Goal: Information Seeking & Learning: Learn about a topic

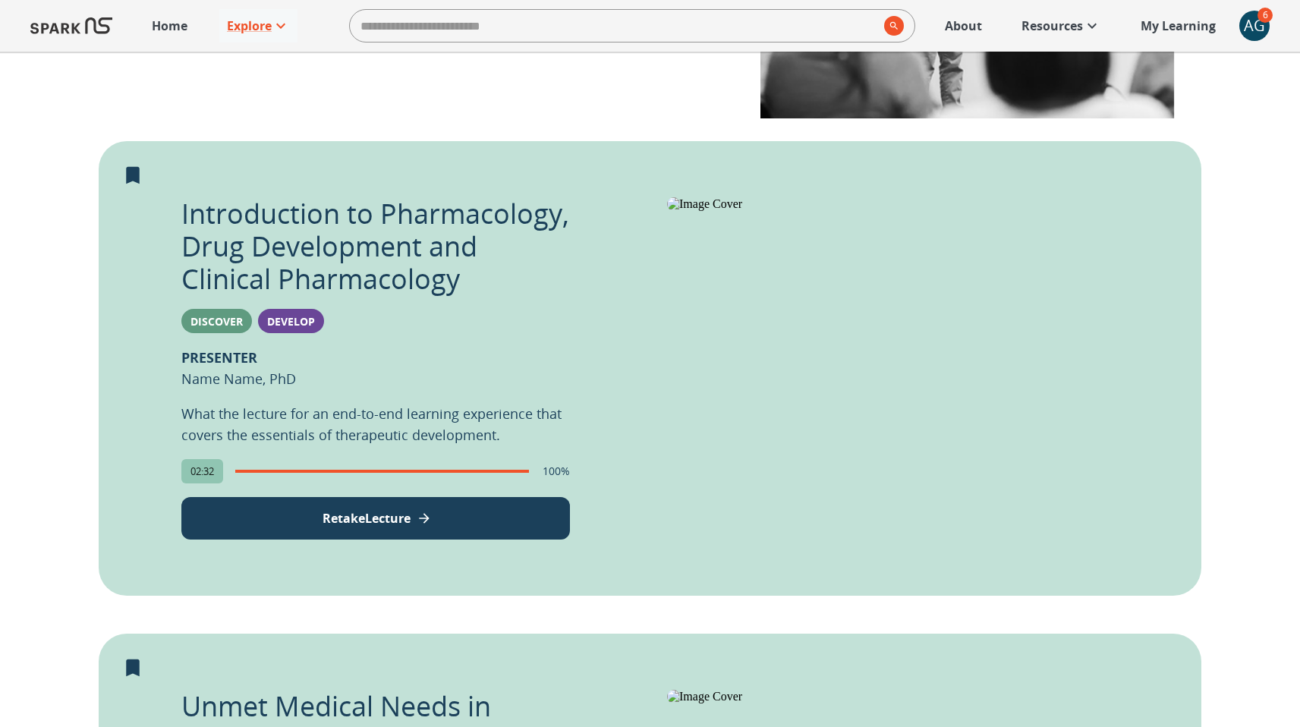
scroll to position [299, 0]
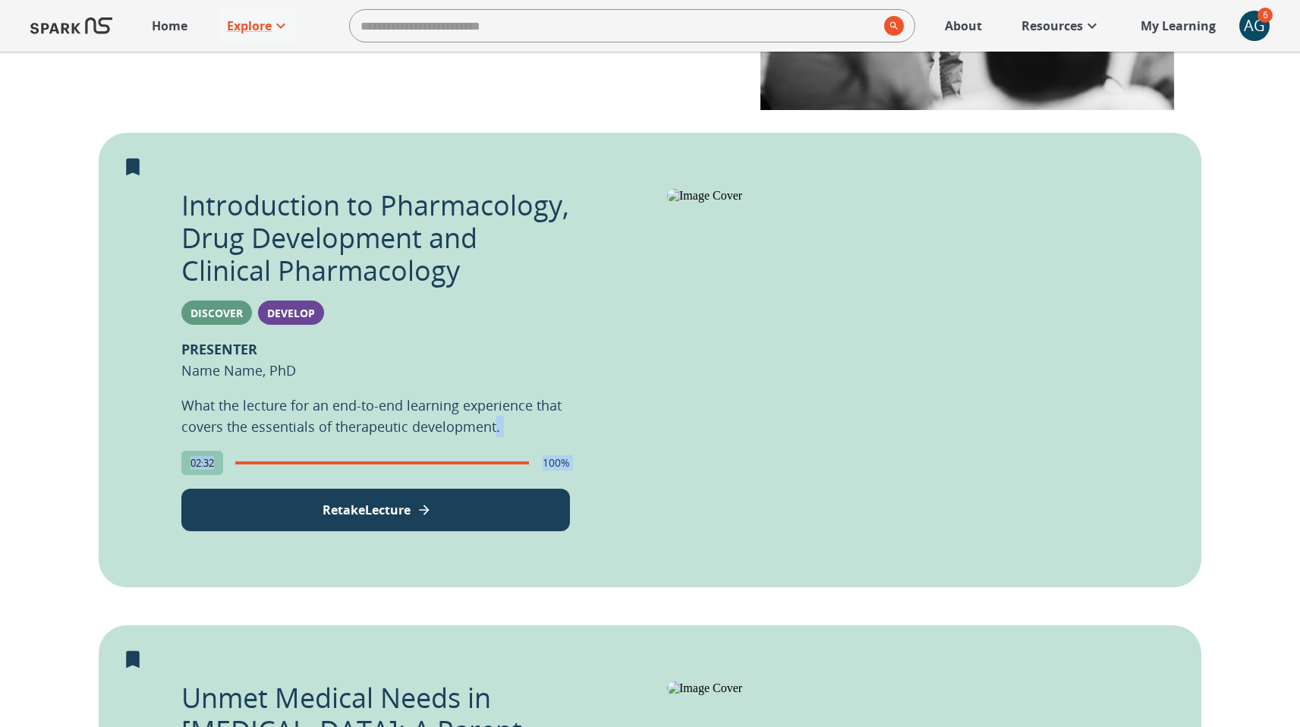
drag, startPoint x: 488, startPoint y: 505, endPoint x: 476, endPoint y: 521, distance: 20.0
click at [487, 509] on div "Introduction to Pharmacology, Drug Development and Clinical Pharmacology Discov…" at bounding box center [375, 360] width 389 height 343
click at [474, 518] on button "Retake Lecture" at bounding box center [375, 510] width 389 height 43
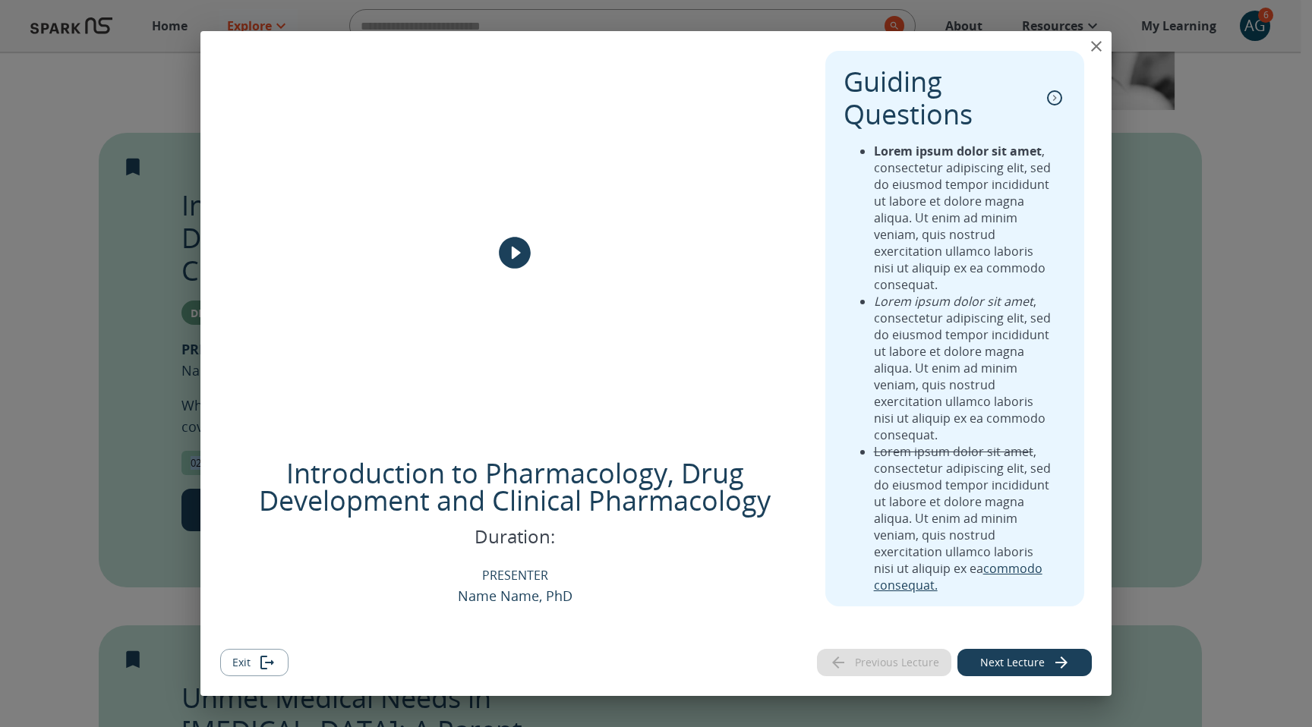
click at [1053, 99] on icon "collapse" at bounding box center [1054, 97] width 15 height 15
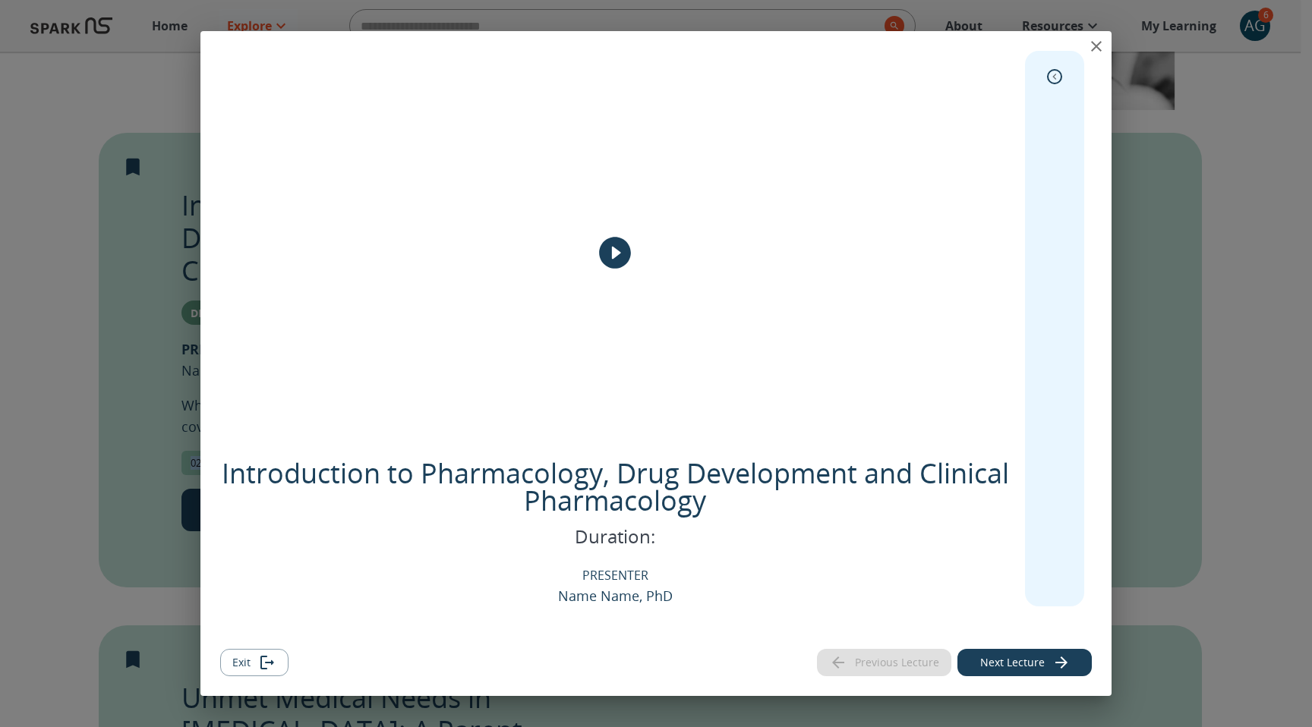
click at [1054, 77] on icon "expand" at bounding box center [1054, 77] width 4 height 6
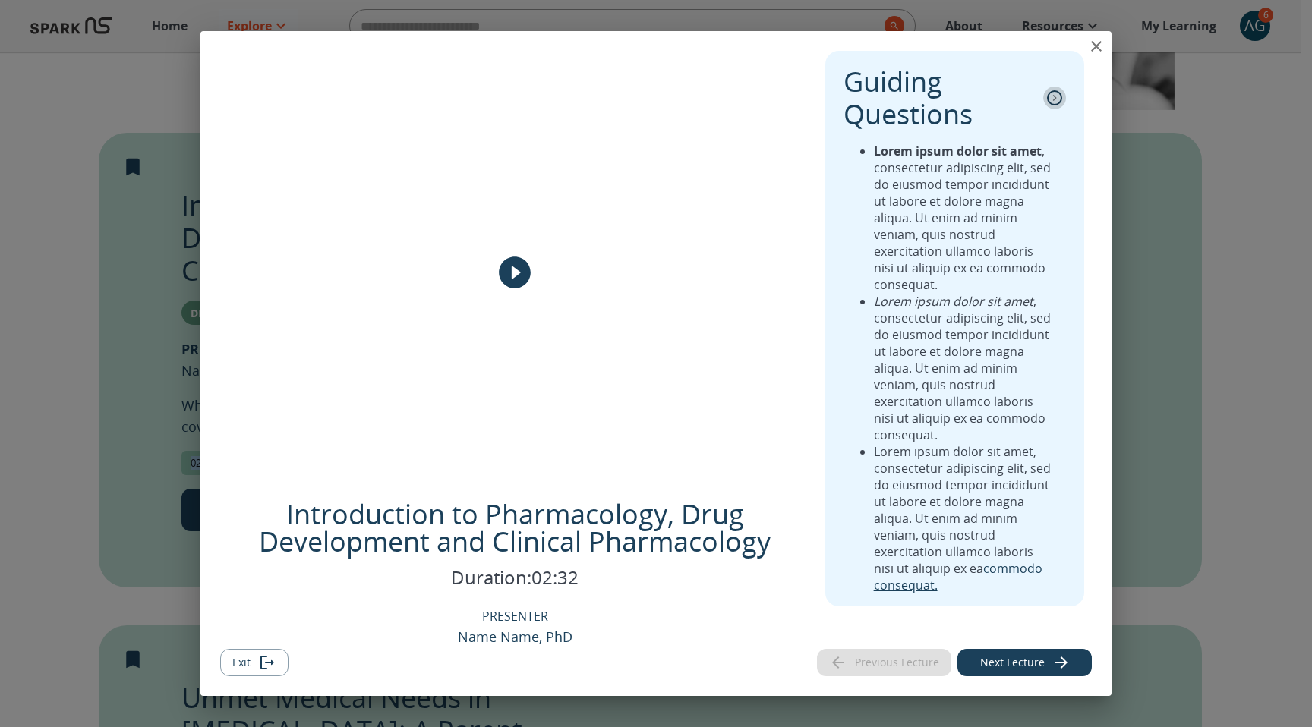
click at [1060, 93] on icon "collapse" at bounding box center [1054, 97] width 15 height 15
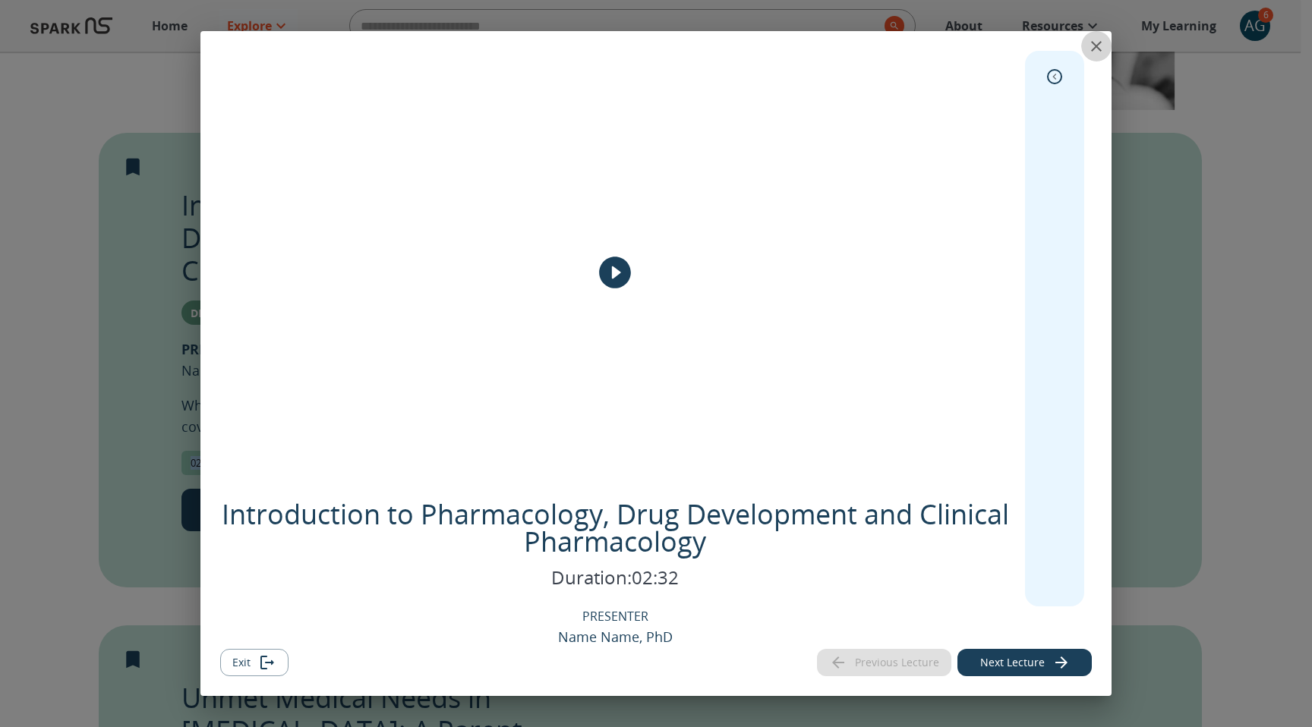
click at [1096, 43] on icon "close" at bounding box center [1096, 46] width 18 height 18
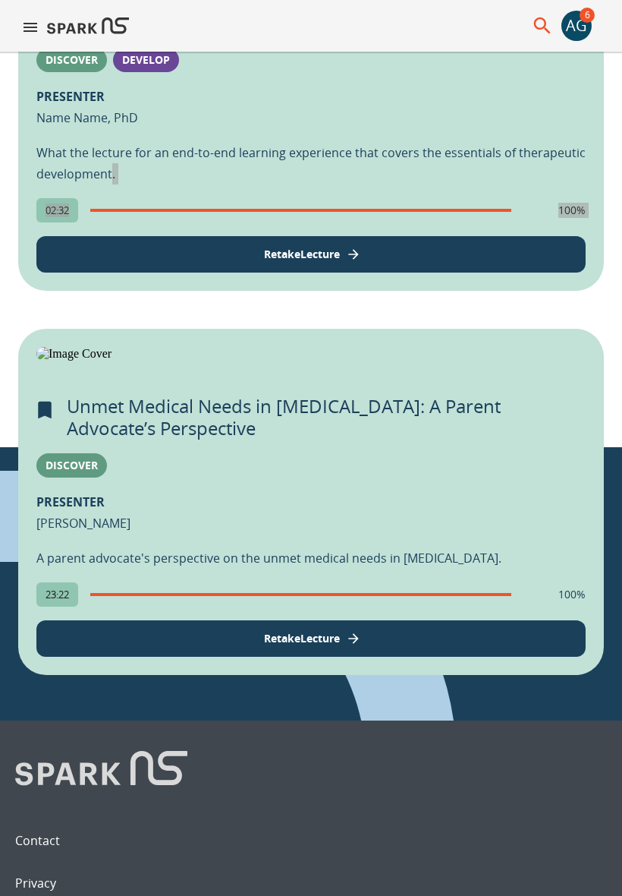
scroll to position [745, 0]
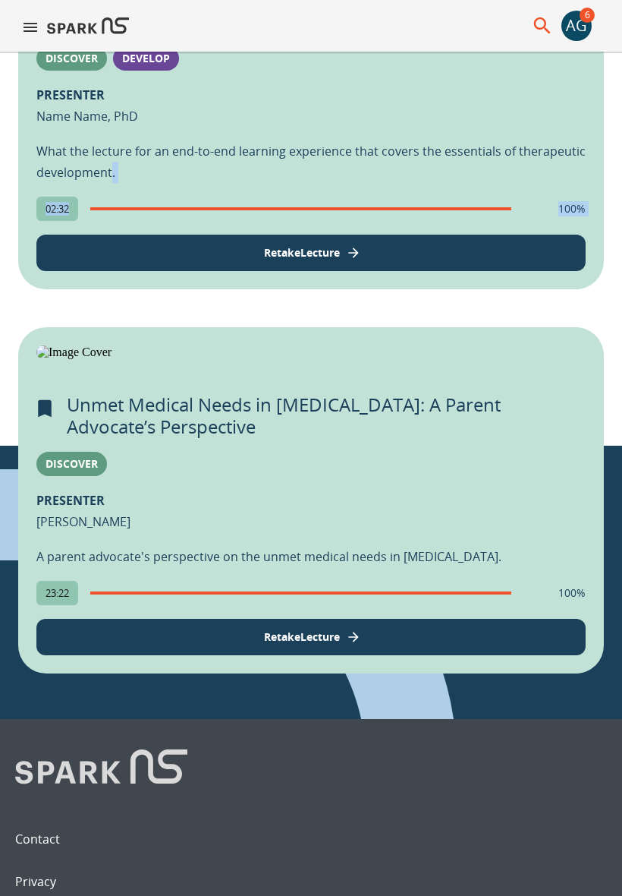
click at [371, 271] on div "Introduction to Pharmacology, Drug Development and Clinical Pharmacology Discov…" at bounding box center [311, 130] width 550 height 282
click at [353, 271] on button "Retake Lecture" at bounding box center [311, 253] width 550 height 36
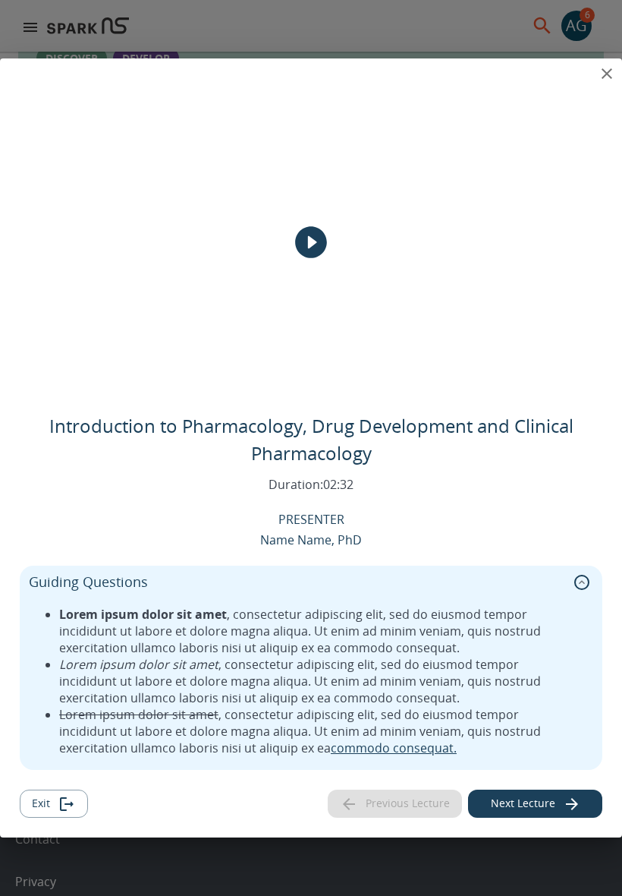
click at [582, 581] on icon "collapse" at bounding box center [582, 582] width 15 height 15
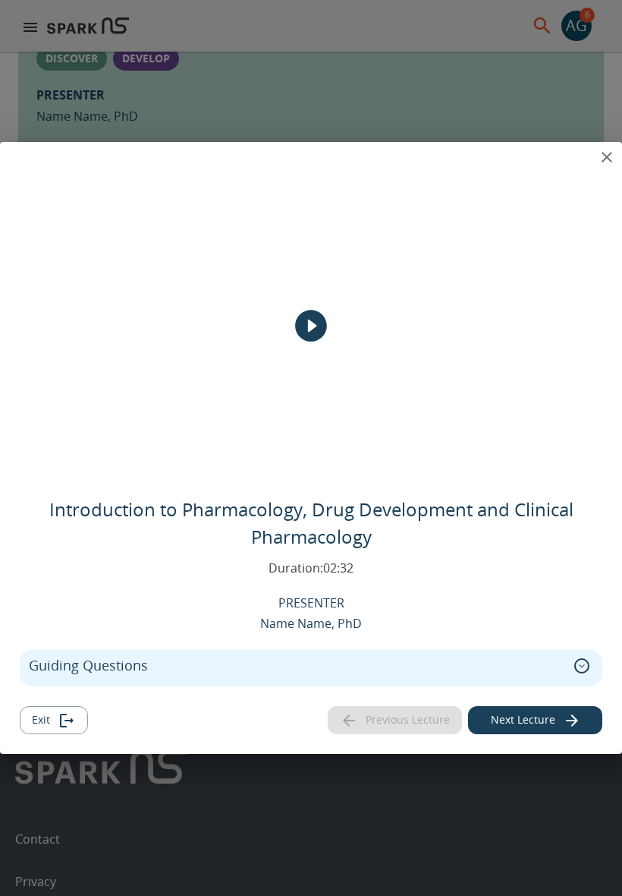
click at [606, 156] on icon "close" at bounding box center [607, 157] width 11 height 11
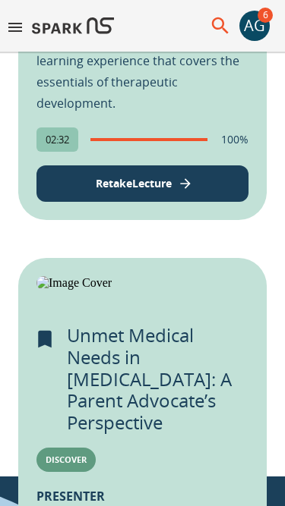
scroll to position [746, 0]
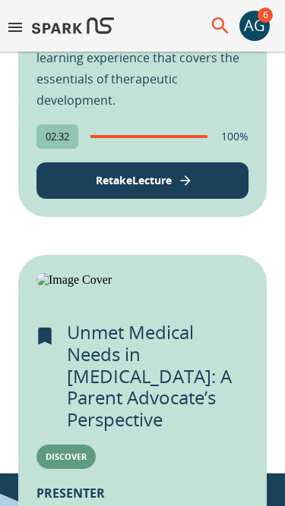
click at [120, 188] on p "Retake Lecture" at bounding box center [134, 180] width 76 height 16
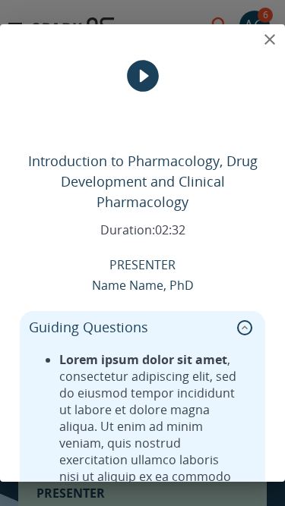
scroll to position [165, 0]
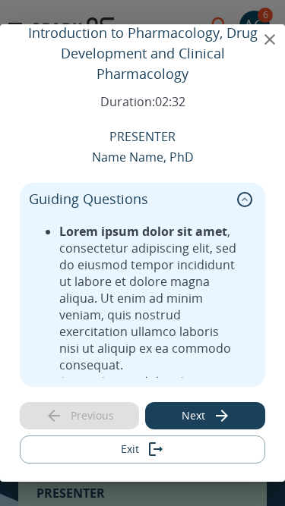
click at [244, 198] on icon "collapse" at bounding box center [244, 199] width 15 height 15
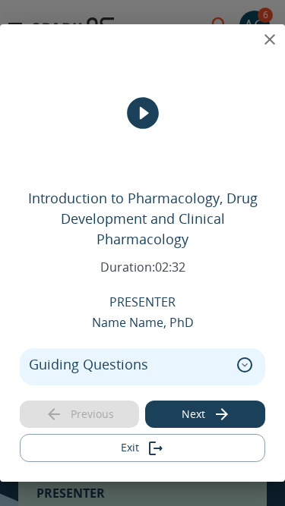
click at [272, 41] on icon "close" at bounding box center [269, 39] width 18 height 18
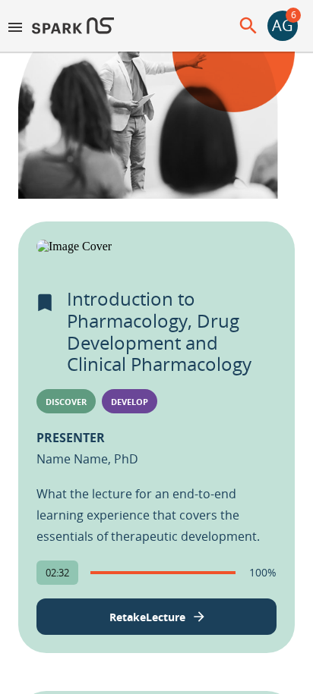
scroll to position [222, 0]
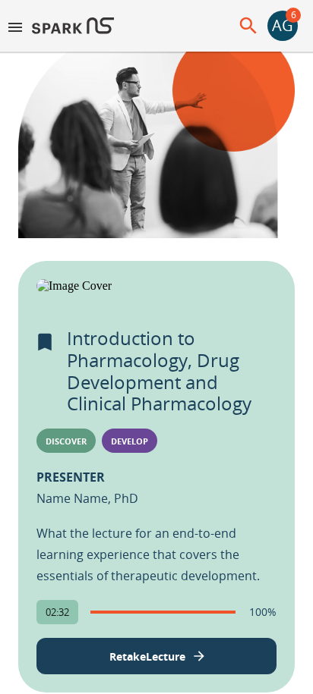
click at [44, 351] on icon "Remove from My Learning" at bounding box center [45, 342] width 14 height 17
click at [45, 354] on icon "Add to My Learning" at bounding box center [44, 342] width 23 height 23
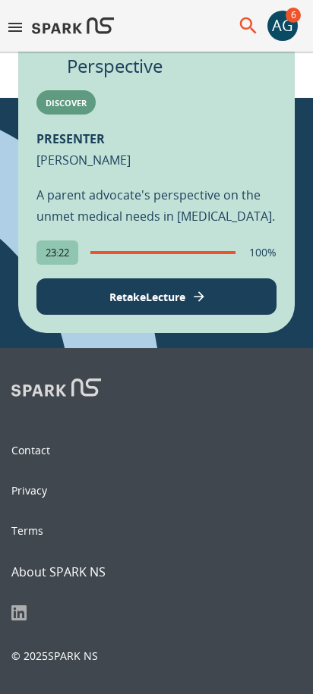
scroll to position [1156, 0]
click at [200, 304] on icon "View Lecture" at bounding box center [198, 296] width 15 height 15
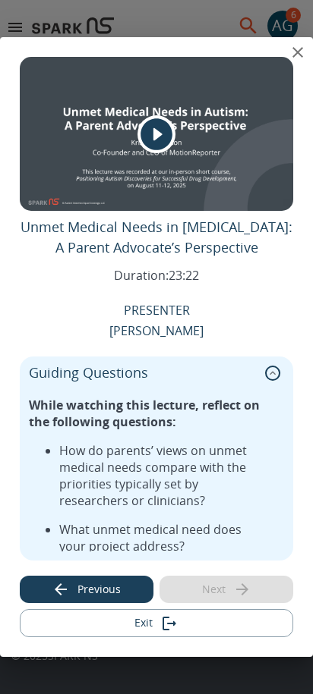
click at [295, 56] on icon "close" at bounding box center [297, 52] width 18 height 18
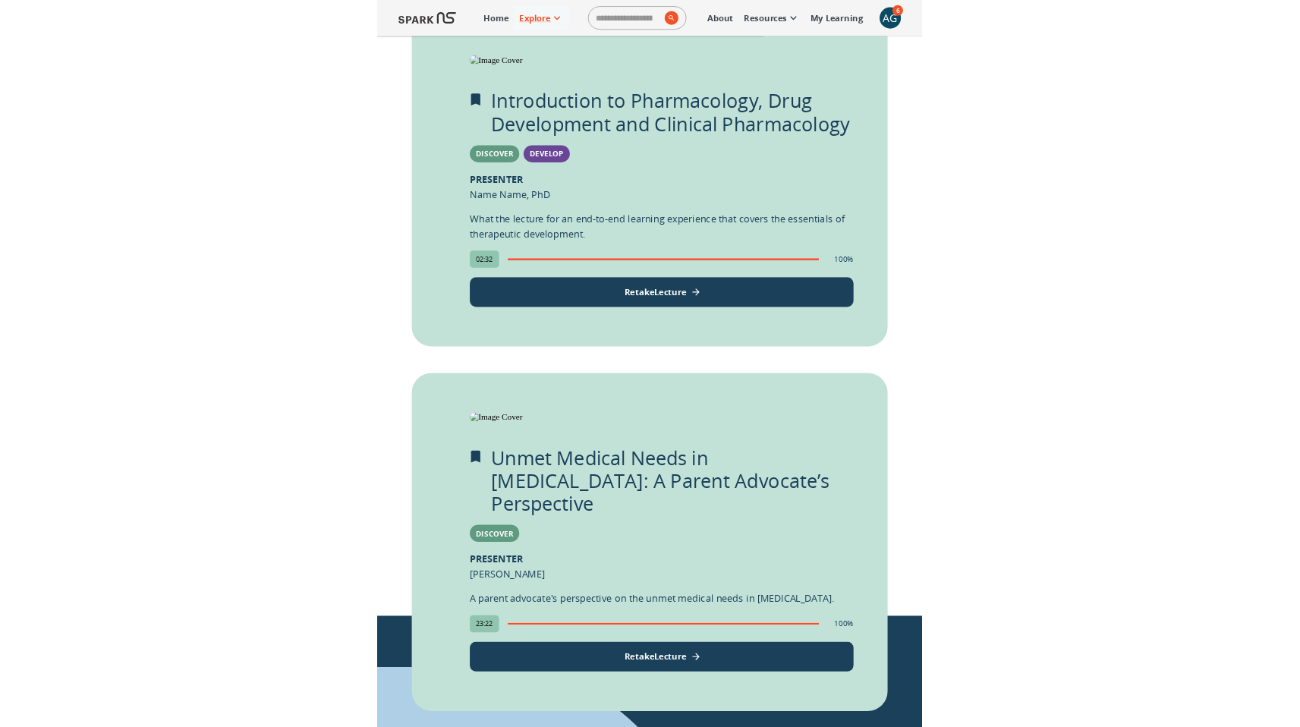
scroll to position [0, 0]
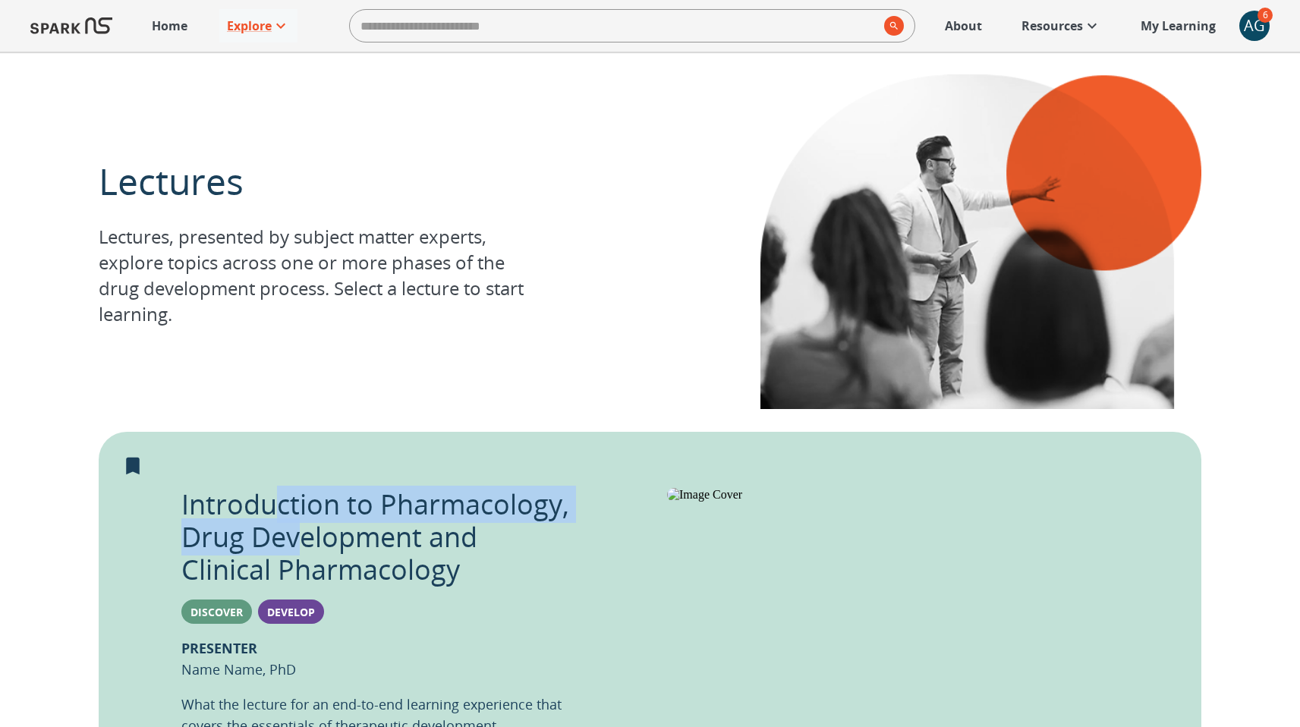
drag, startPoint x: 281, startPoint y: 512, endPoint x: 296, endPoint y: 551, distance: 42.3
click at [296, 551] on p "Introduction to Pharmacology, Drug Development and Clinical Pharmacology" at bounding box center [375, 537] width 389 height 99
click at [463, 368] on div "Lectures Lectures, presented by subject matter experts, explore topics across o…" at bounding box center [650, 242] width 1103 height 380
